Goal: Information Seeking & Learning: Learn about a topic

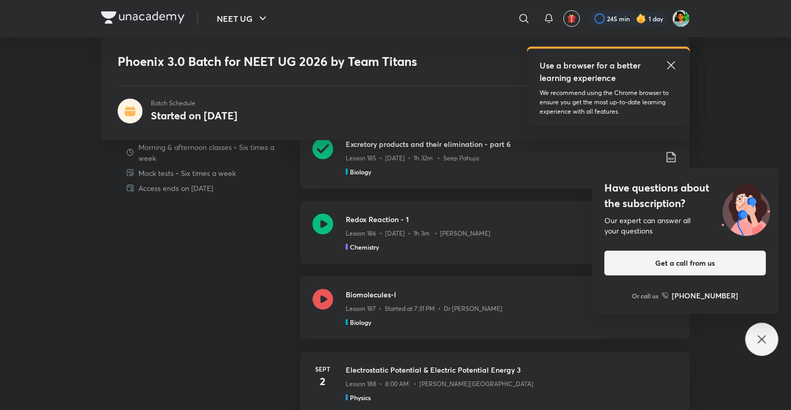
click at [324, 229] on icon at bounding box center [323, 224] width 21 height 21
click at [327, 225] on icon at bounding box center [323, 224] width 21 height 21
click at [324, 227] on icon at bounding box center [323, 224] width 21 height 21
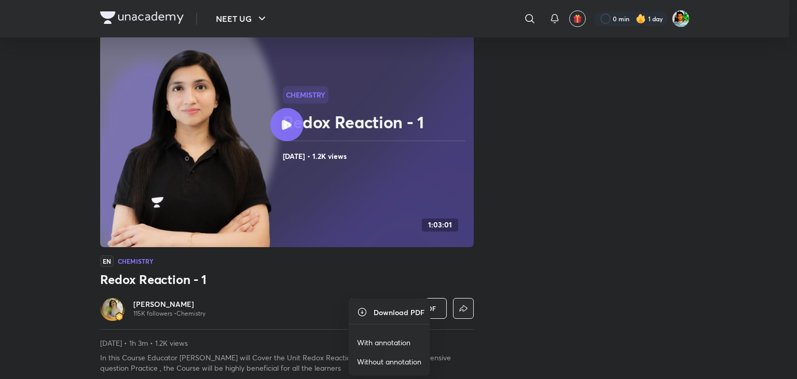
click at [372, 338] on p "With annotation" at bounding box center [383, 342] width 53 height 11
